Goal: Information Seeking & Learning: Learn about a topic

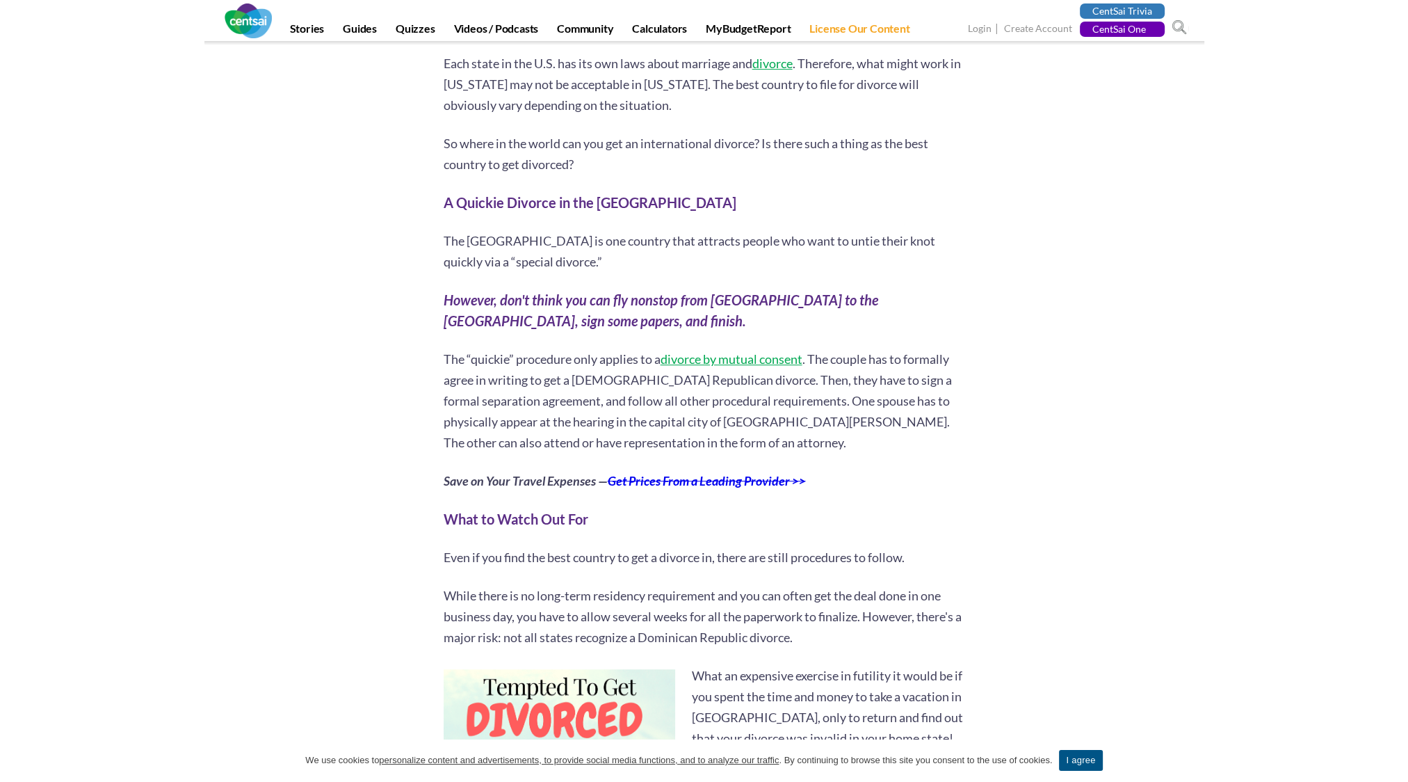
scroll to position [904, 0]
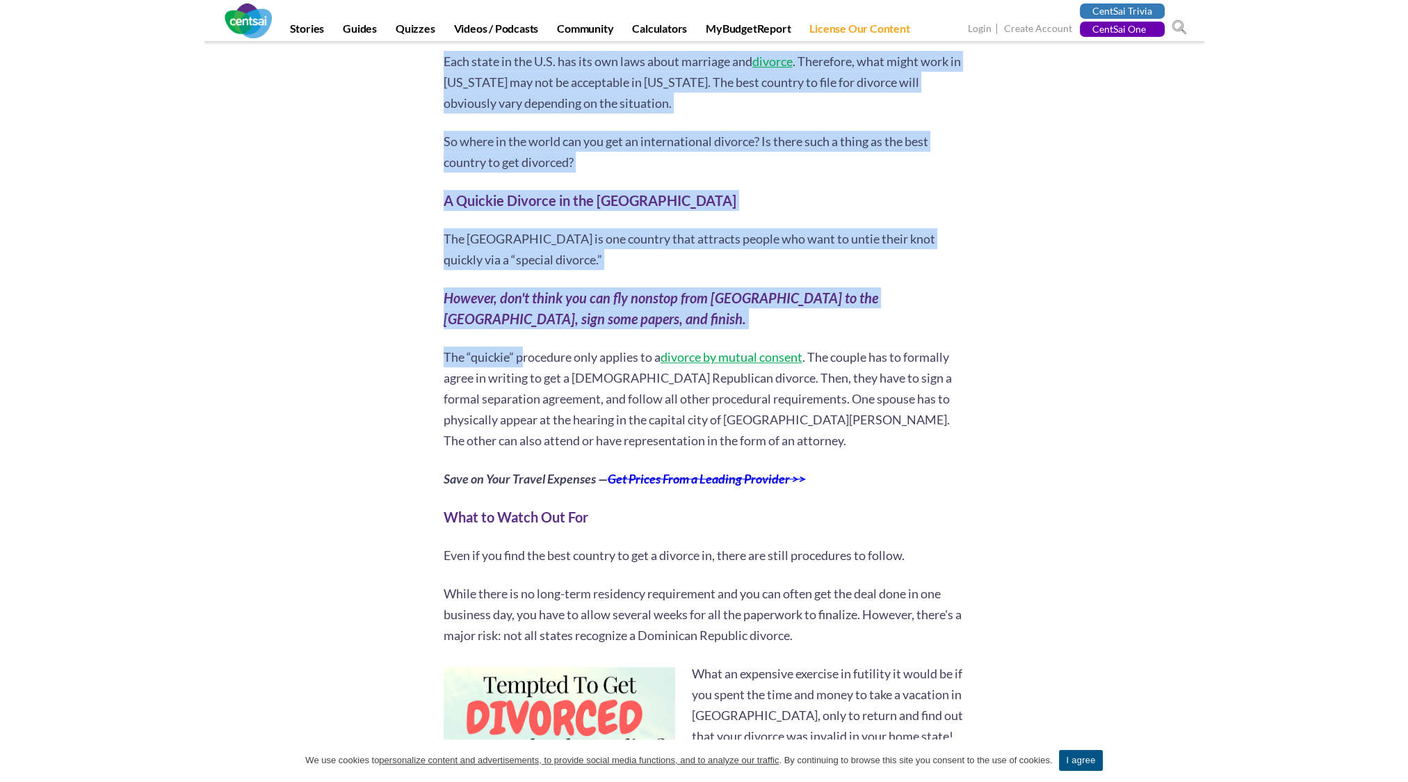
drag, startPoint x: 439, startPoint y: 302, endPoint x: 519, endPoint y: 333, distance: 85.6
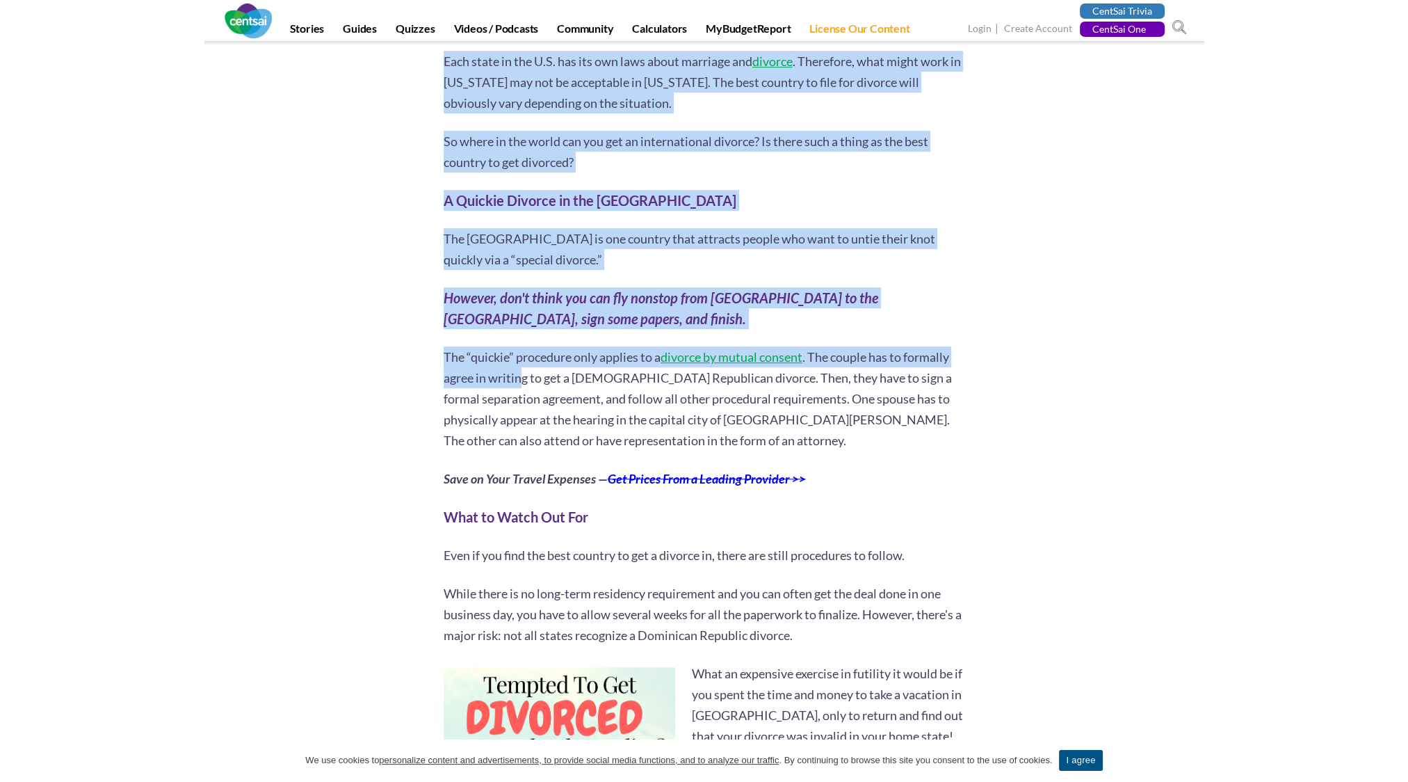
drag, startPoint x: 441, startPoint y: 353, endPoint x: 520, endPoint y: 373, distance: 81.8
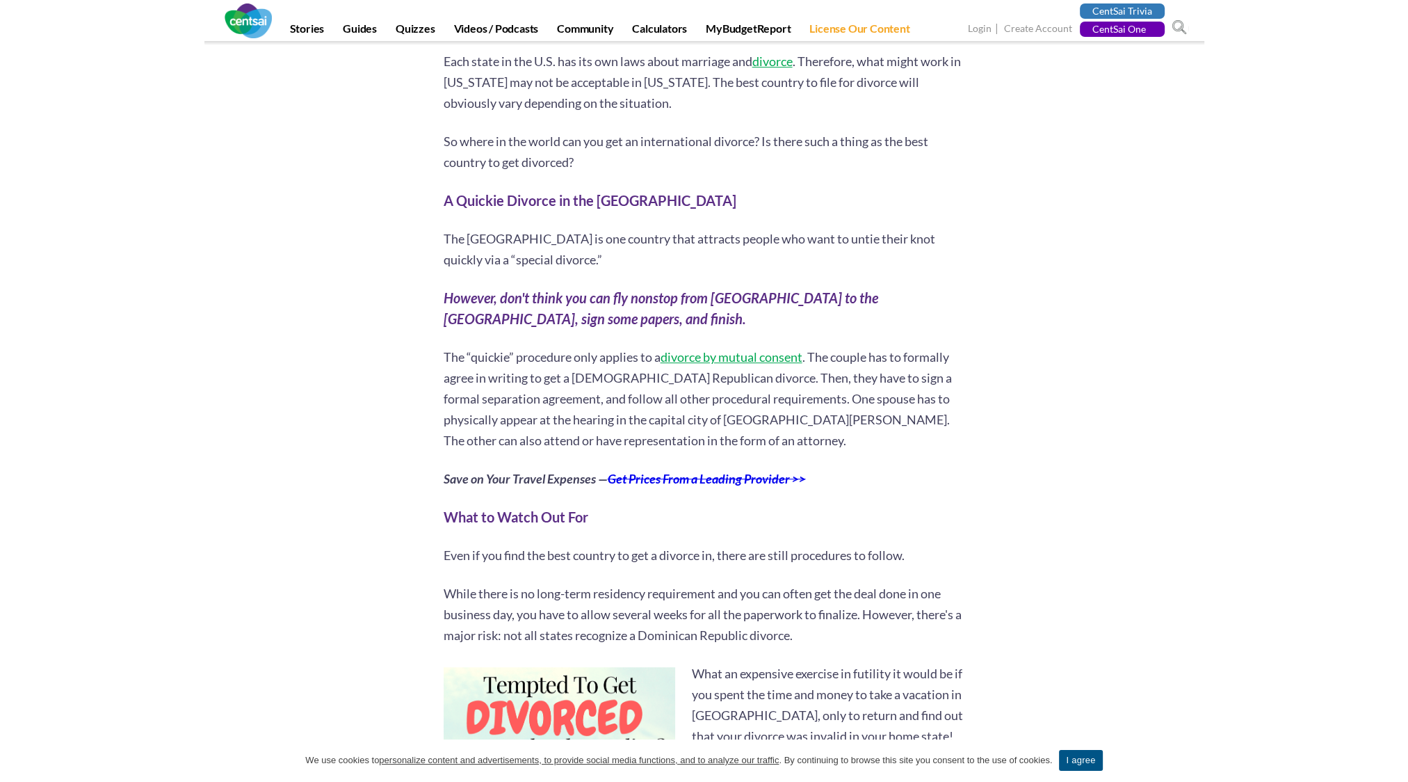
drag, startPoint x: 520, startPoint y: 373, endPoint x: 522, endPoint y: 423, distance: 50.1
click at [522, 423] on p "The “quickie” procedure only applies to a divorce by mutual consent . The coupl…" at bounding box center [705, 398] width 522 height 104
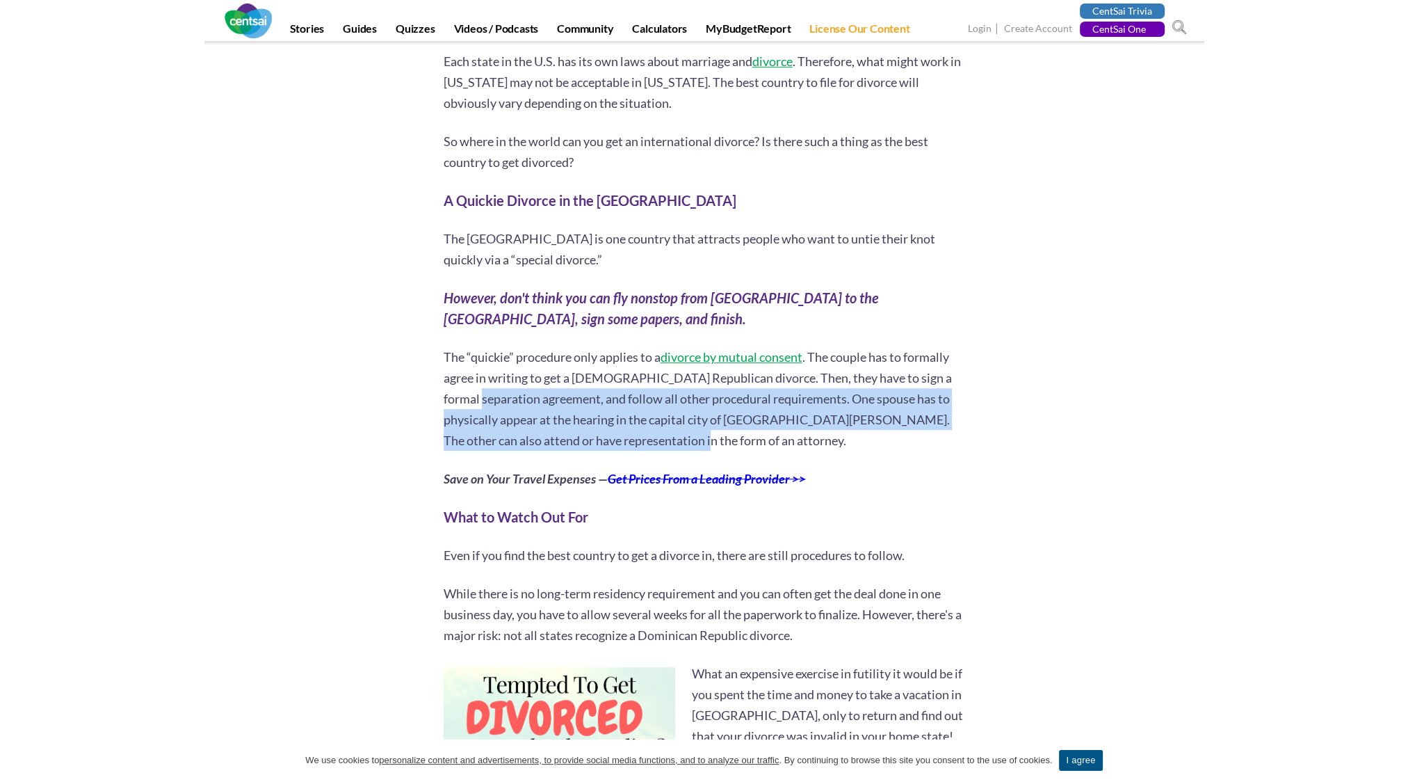
drag, startPoint x: 495, startPoint y: 397, endPoint x: 910, endPoint y: 444, distance: 417.8
click at [910, 444] on p "The “quickie” procedure only applies to a divorce by mutual consent . The coupl…" at bounding box center [705, 398] width 522 height 104
click at [606, 423] on p "The “quickie” procedure only applies to a divorce by mutual consent . The coupl…" at bounding box center [705, 398] width 522 height 104
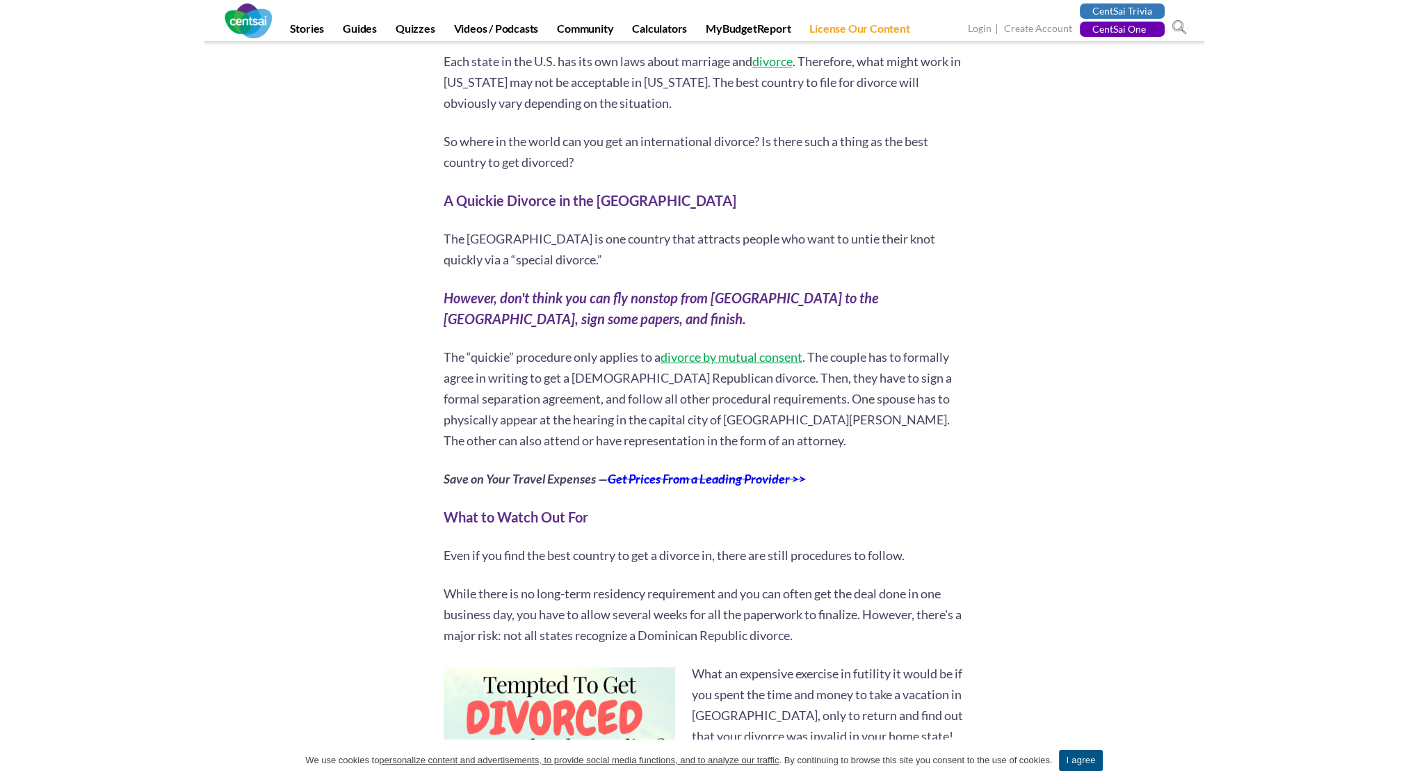
click at [565, 417] on p "The “quickie” procedure only applies to a divorce by mutual consent . The coupl…" at bounding box center [705, 398] width 522 height 104
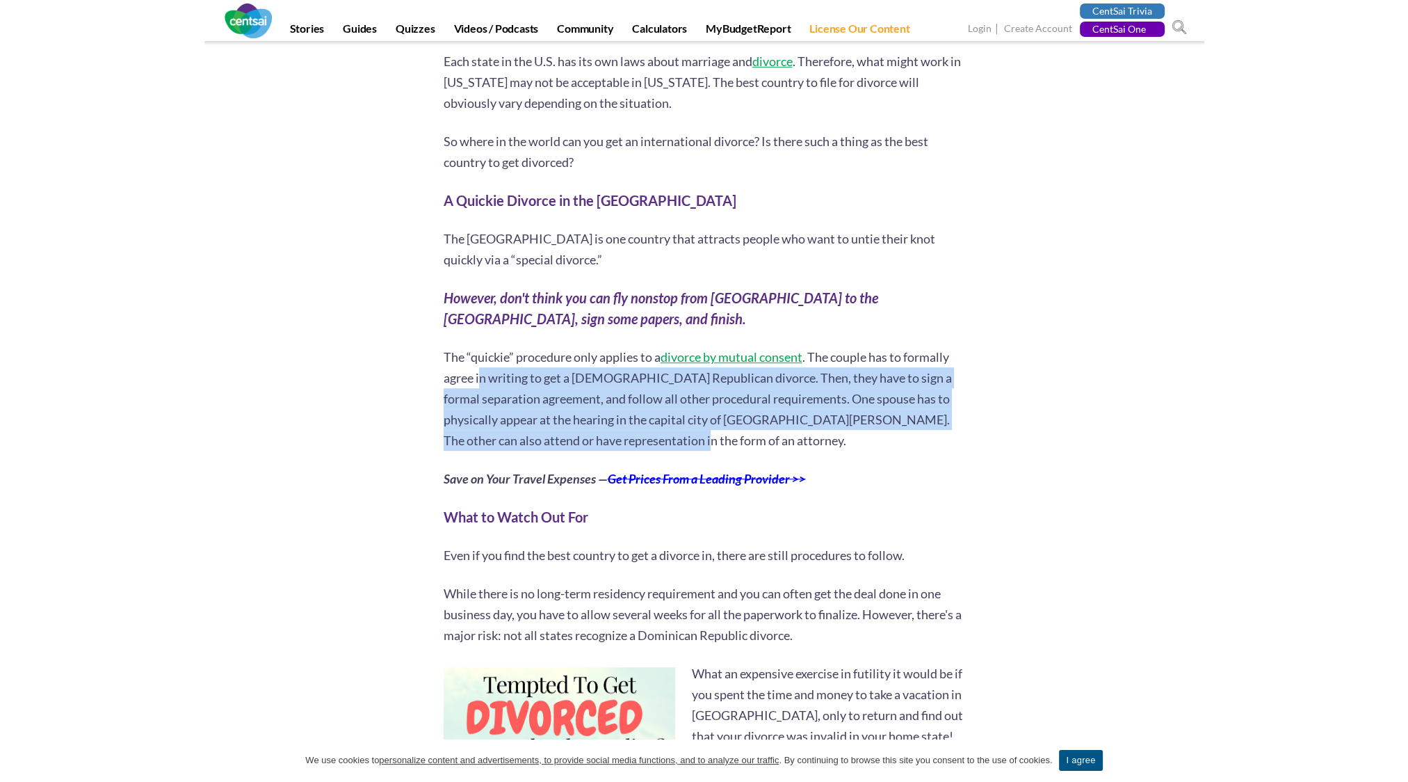
drag, startPoint x: 478, startPoint y: 378, endPoint x: 918, endPoint y: 439, distance: 443.7
click at [918, 439] on p "The “quickie” procedure only applies to a divorce by mutual consent . The coupl…" at bounding box center [705, 398] width 522 height 104
click at [684, 405] on p "The “quickie” procedure only applies to a divorce by mutual consent . The coupl…" at bounding box center [705, 398] width 522 height 104
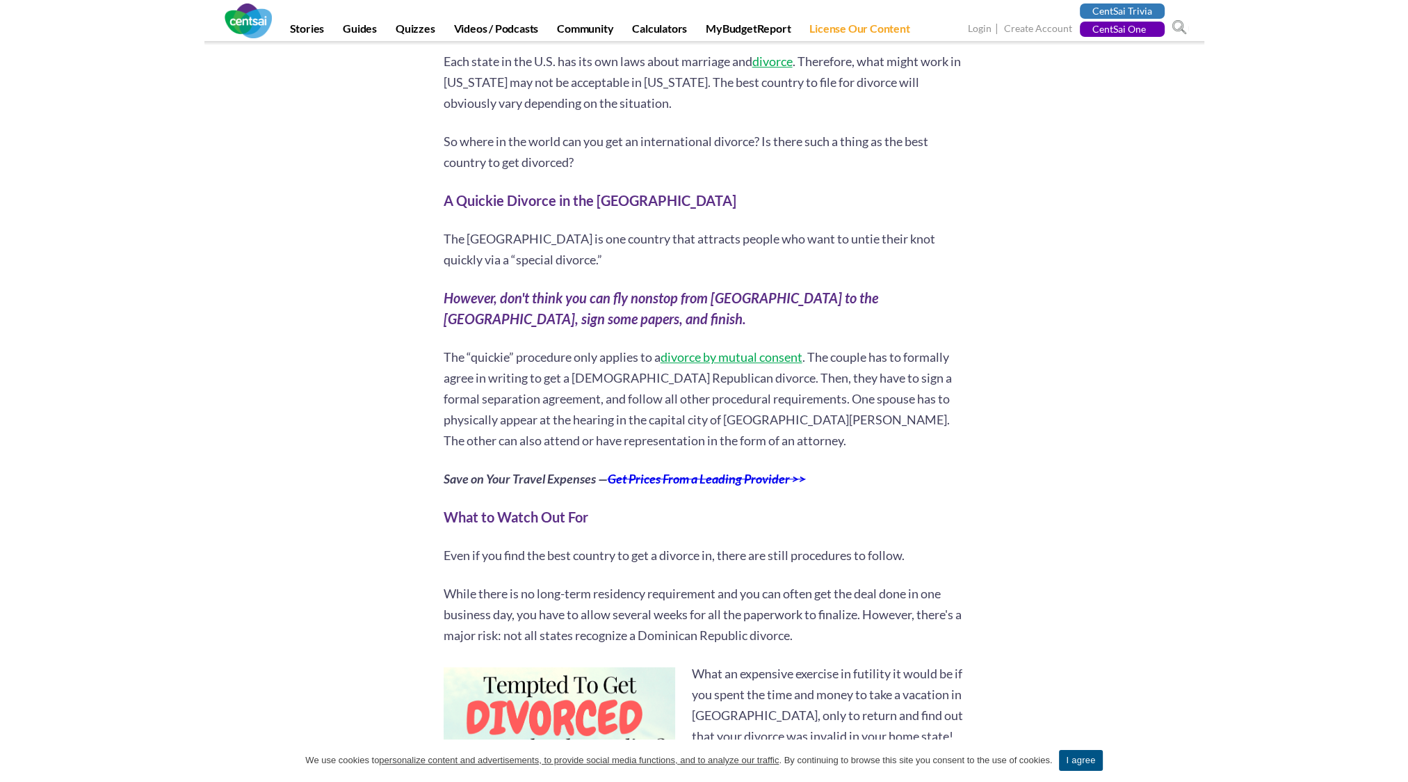
click at [634, 404] on p "The “quickie” procedure only applies to a divorce by mutual consent . The coupl…" at bounding box center [705, 398] width 522 height 104
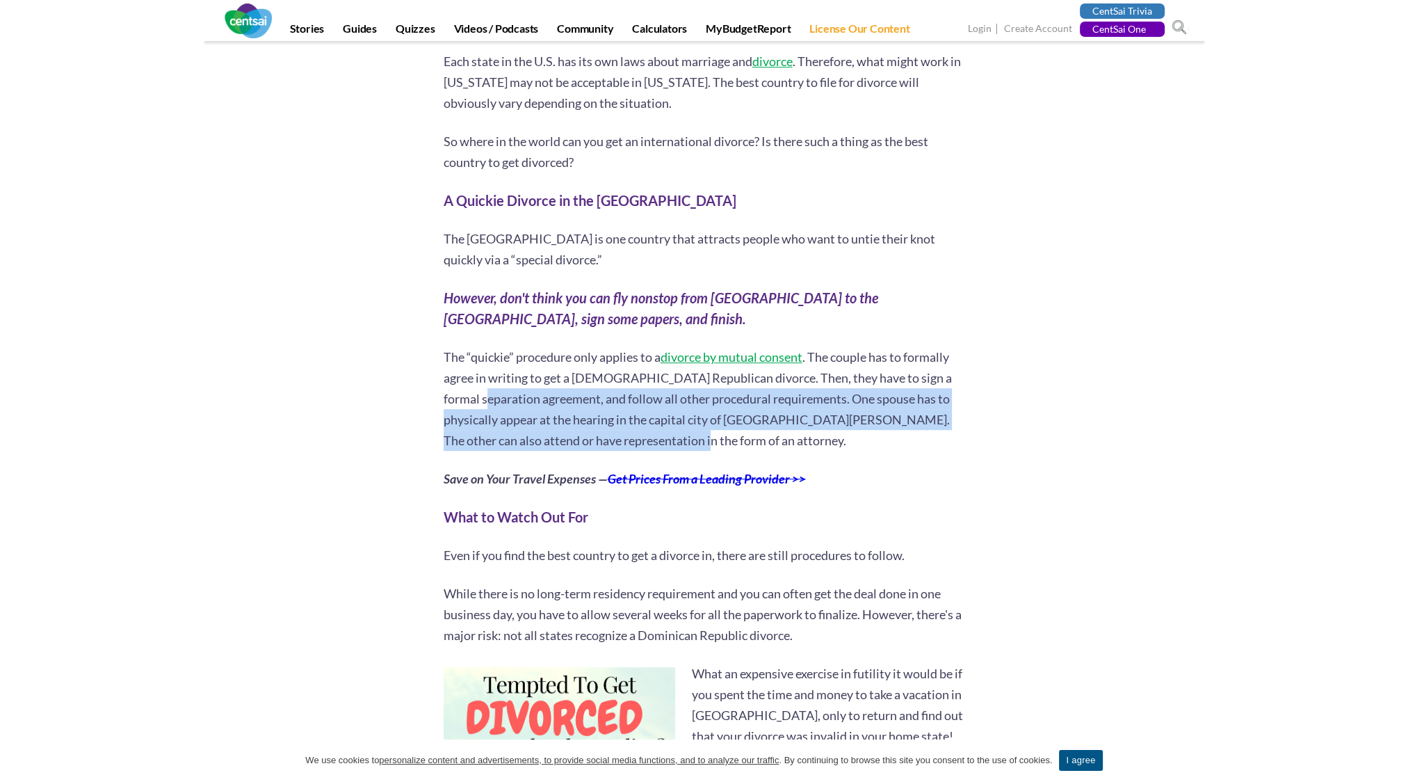
drag, startPoint x: 501, startPoint y: 398, endPoint x: 893, endPoint y: 435, distance: 393.2
click at [893, 435] on p "The “quickie” procedure only applies to a divorce by mutual consent . The coupl…" at bounding box center [705, 398] width 522 height 104
click at [676, 407] on p "The “quickie” procedure only applies to a divorce by mutual consent . The coupl…" at bounding box center [705, 398] width 522 height 104
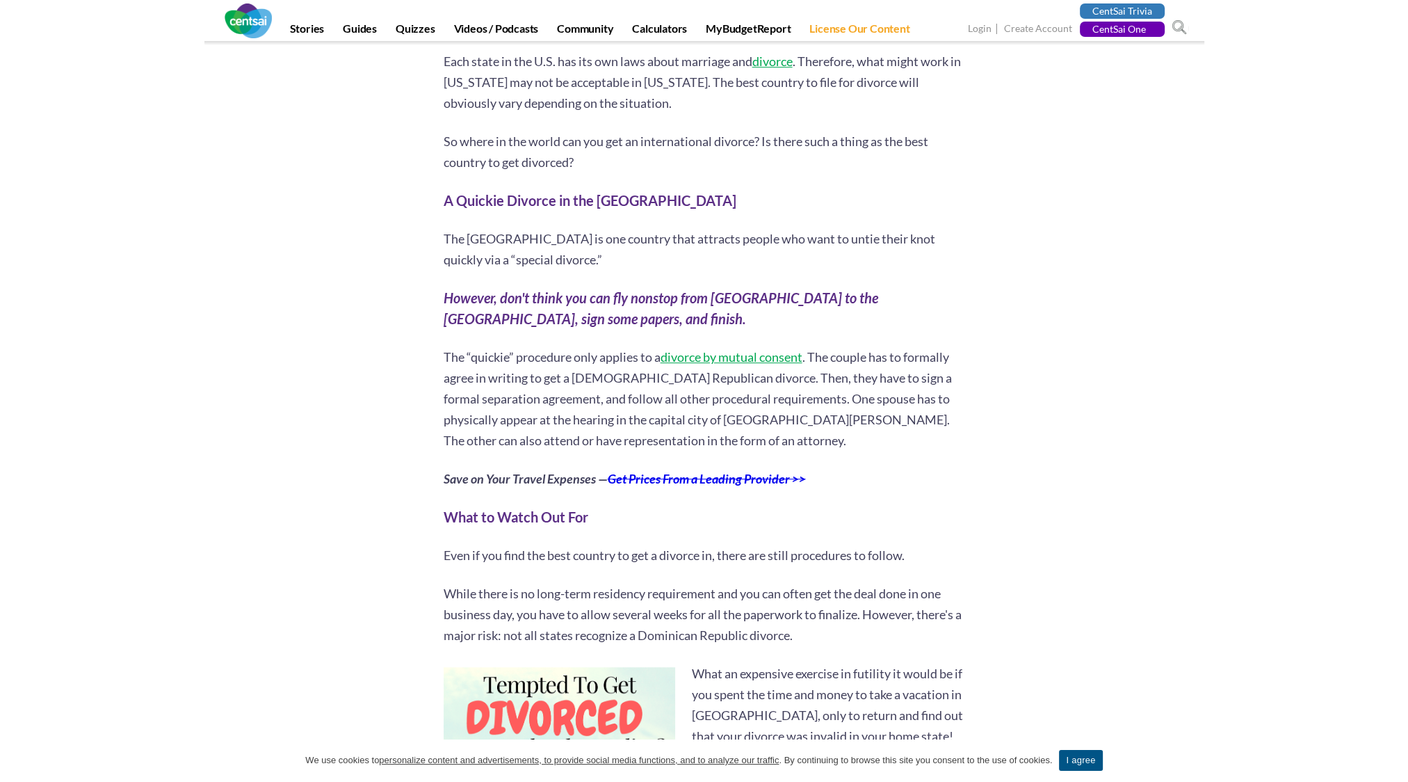
click at [631, 403] on p "The “quickie” procedure only applies to a divorce by mutual consent . The coupl…" at bounding box center [705, 398] width 522 height 104
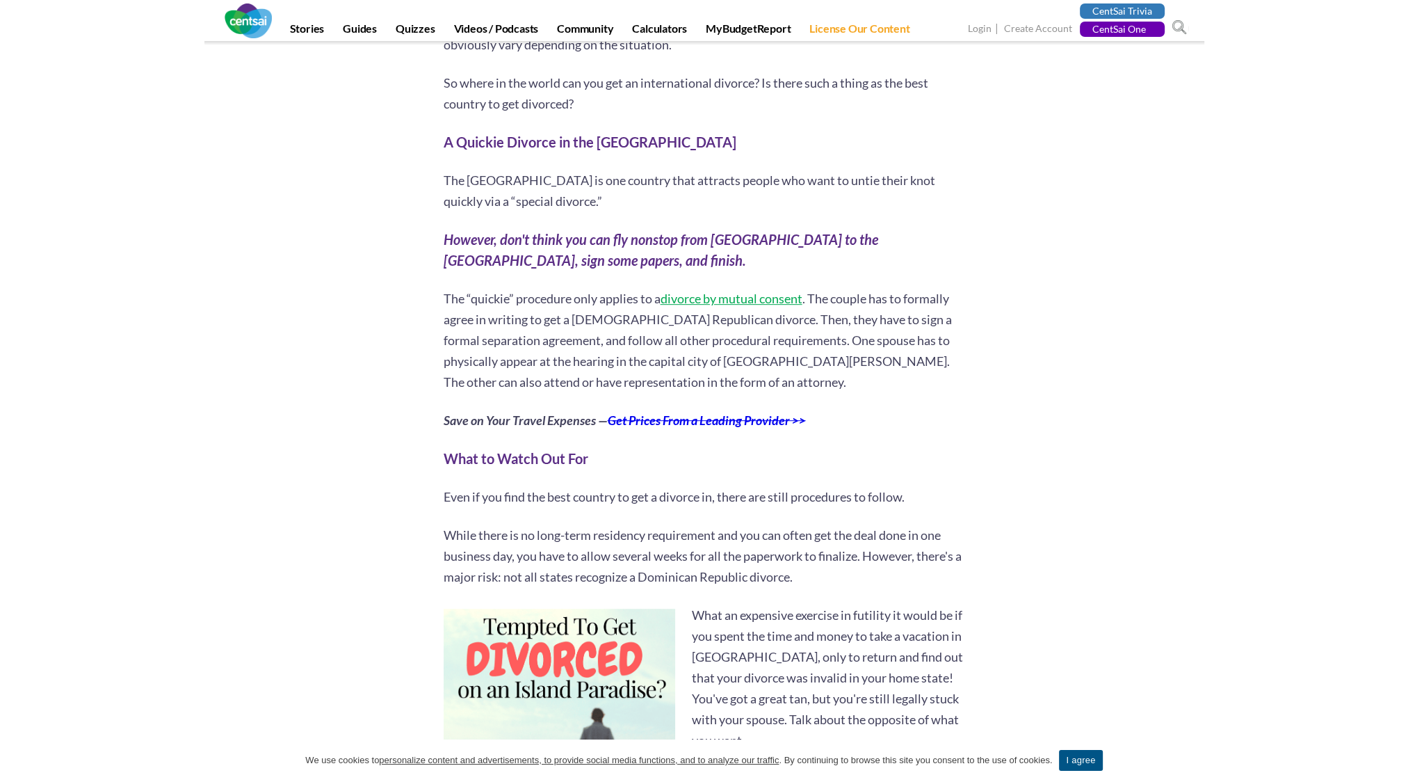
scroll to position [973, 0]
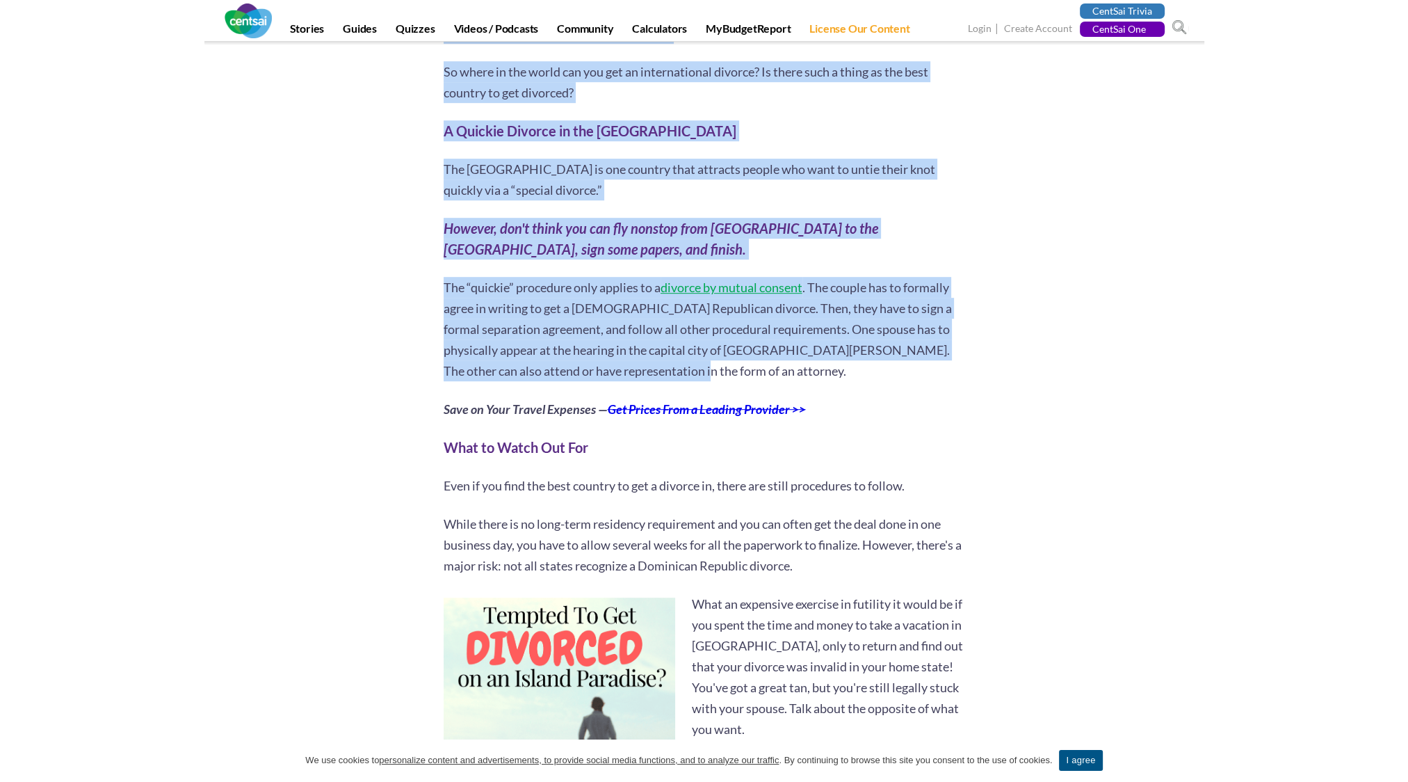
drag, startPoint x: 439, startPoint y: 368, endPoint x: 731, endPoint y: 376, distance: 291.5
click at [731, 376] on div "6 second take: Where can you go to get a quickie divorce, and is it enforceable…" at bounding box center [704, 751] width 542 height 2927
drag, startPoint x: 731, startPoint y: 376, endPoint x: 619, endPoint y: 353, distance: 114.3
click at [619, 353] on p "The “quickie” procedure only applies to a divorce by mutual consent . The coupl…" at bounding box center [705, 329] width 522 height 104
click at [602, 346] on p "The “quickie” procedure only applies to a divorce by mutual consent . The coupl…" at bounding box center [705, 329] width 522 height 104
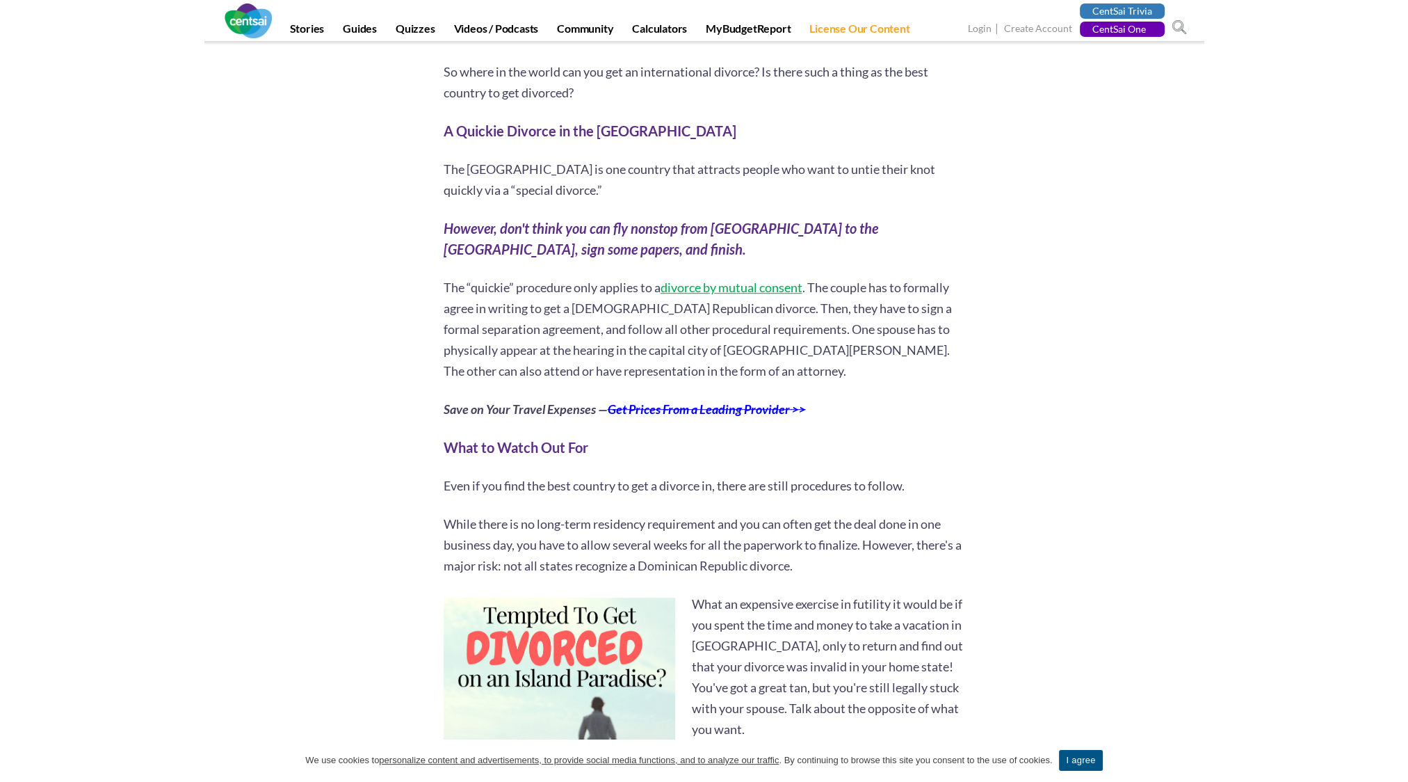
click at [600, 341] on p "The “quickie” procedure only applies to a divorce by mutual consent . The coupl…" at bounding box center [705, 329] width 522 height 104
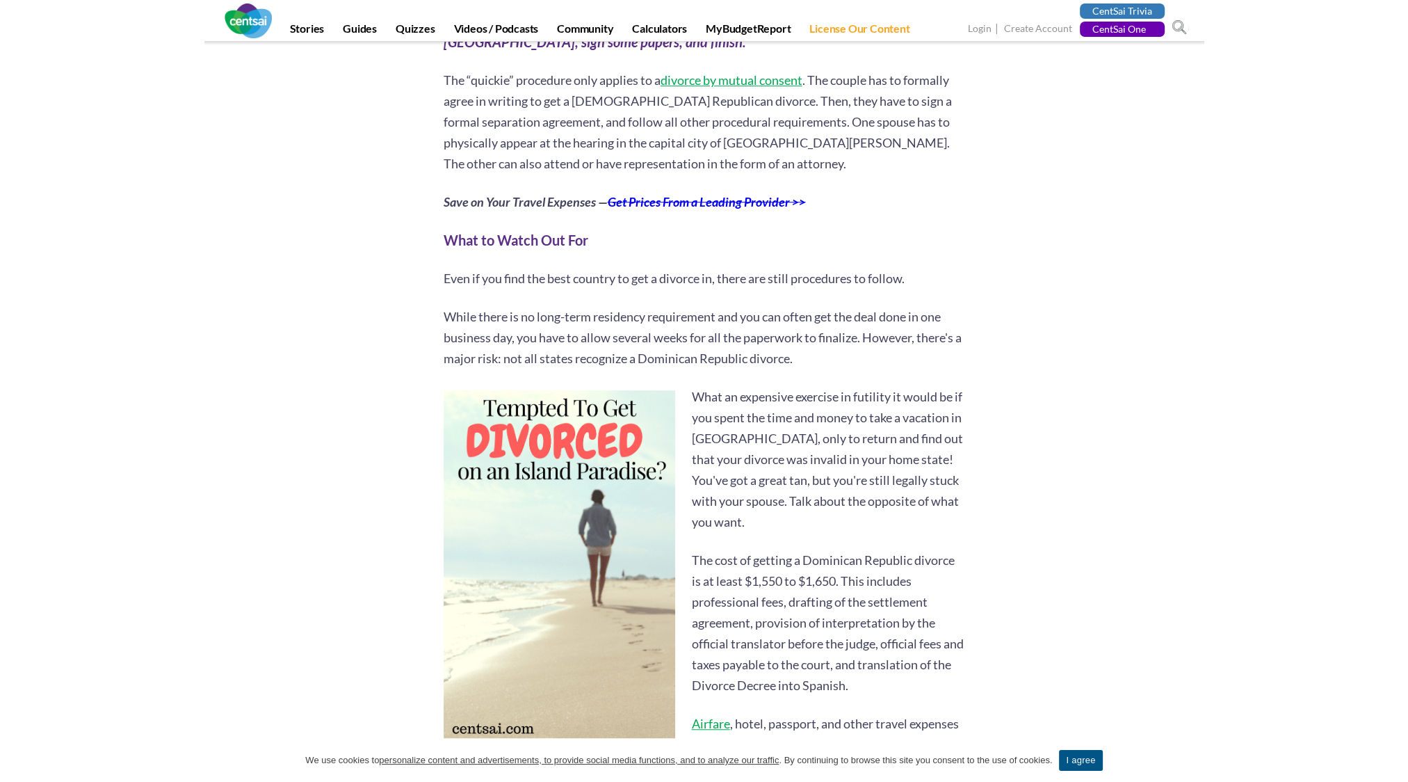
scroll to position [1182, 0]
drag, startPoint x: 517, startPoint y: 357, endPoint x: 817, endPoint y: 360, distance: 299.7
click at [817, 360] on p "While there is no long-term residency requirement and you can often get the dea…" at bounding box center [705, 336] width 522 height 63
drag, startPoint x: 817, startPoint y: 360, endPoint x: 681, endPoint y: 350, distance: 136.0
click at [681, 350] on p "While there is no long-term residency requirement and you can often get the dea…" at bounding box center [705, 336] width 522 height 63
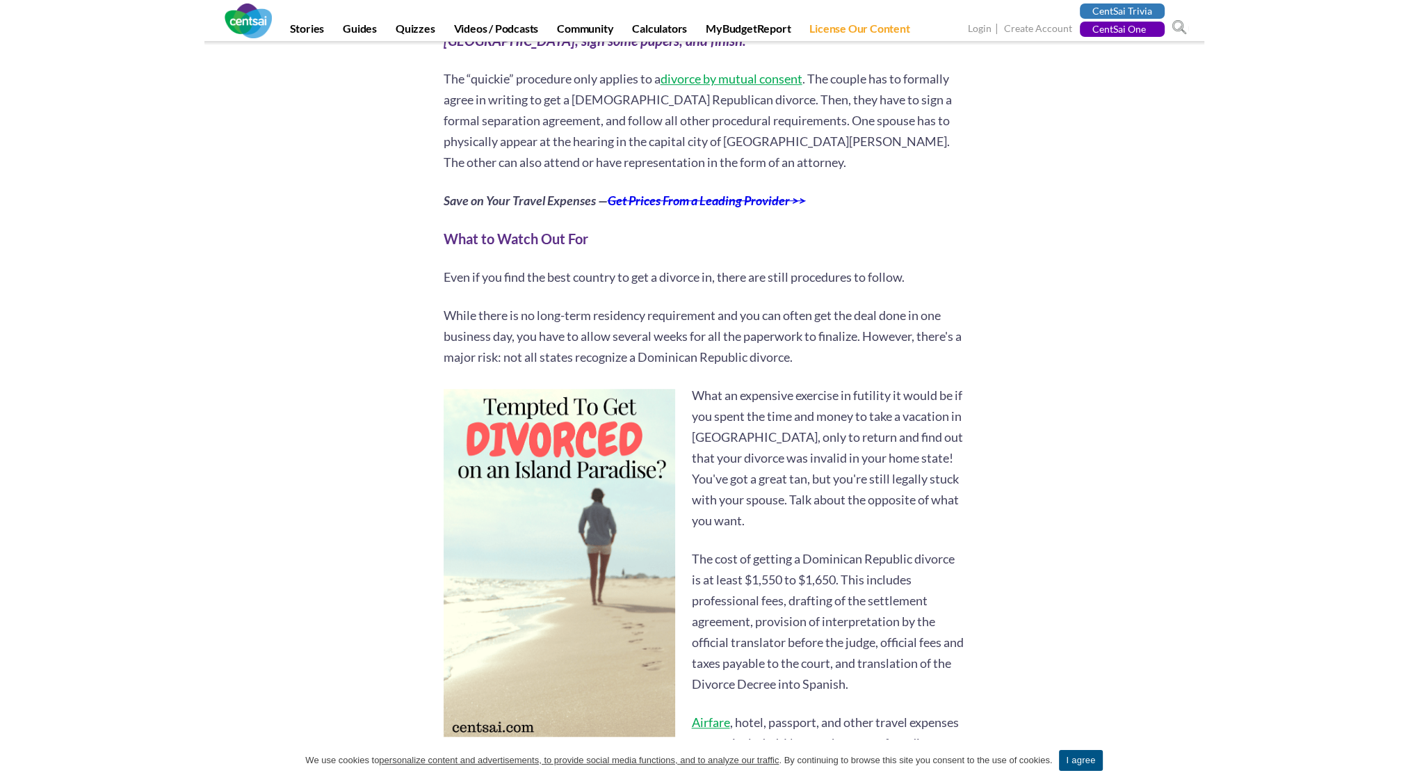
click at [660, 331] on p "While there is no long-term residency requirement and you can often get the dea…" at bounding box center [705, 336] width 522 height 63
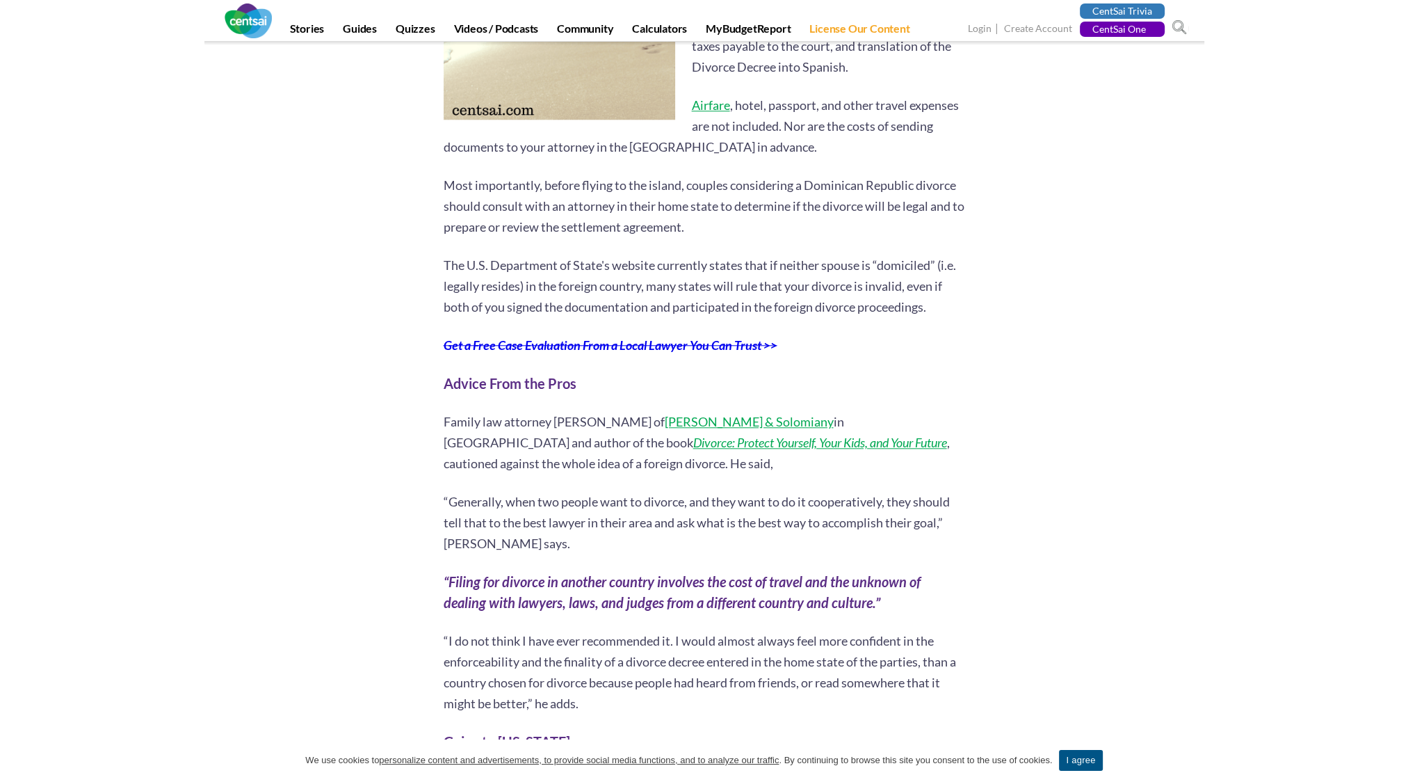
scroll to position [1808, 0]
